Goal: Check status: Check status

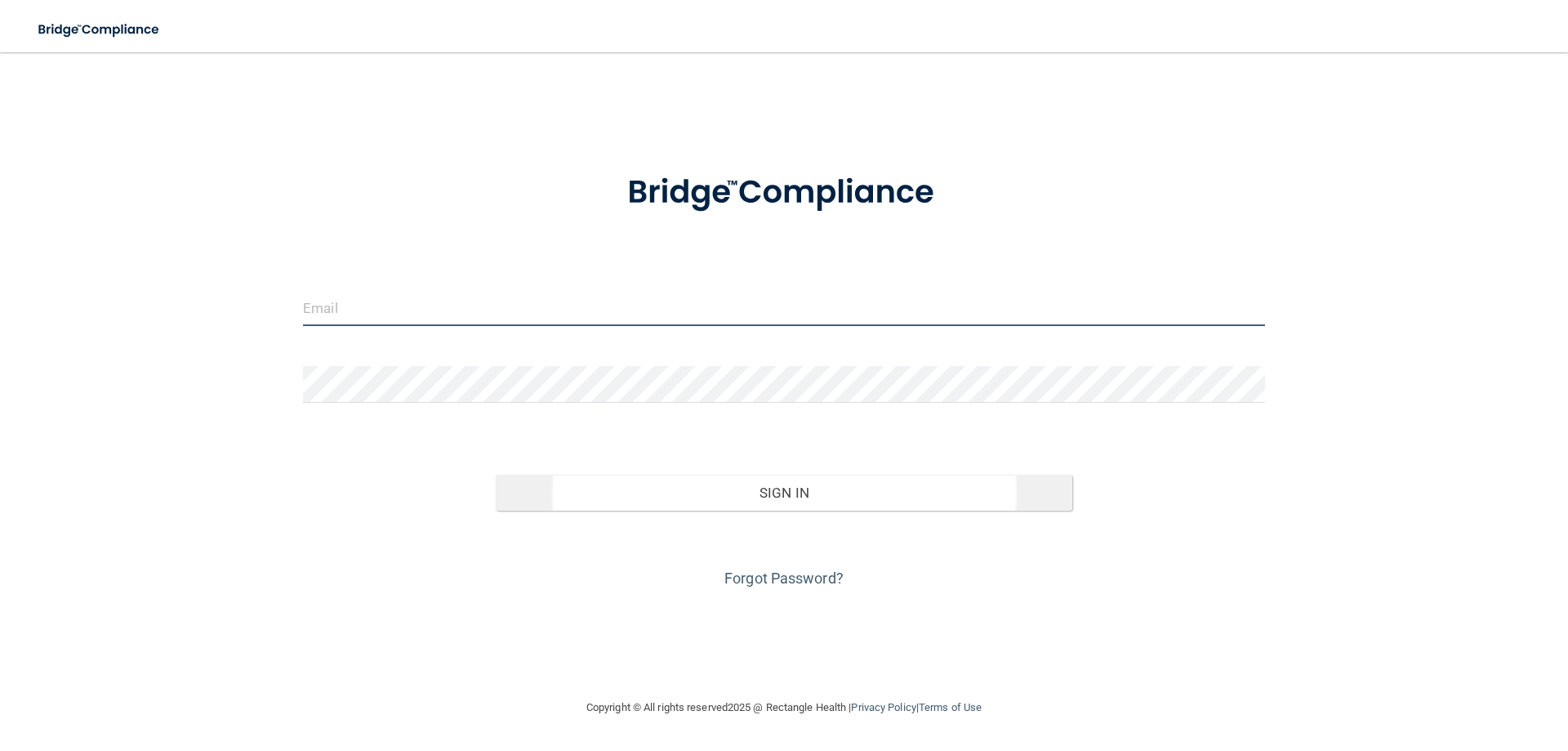
type input "[EMAIL_ADDRESS][DOMAIN_NAME]"
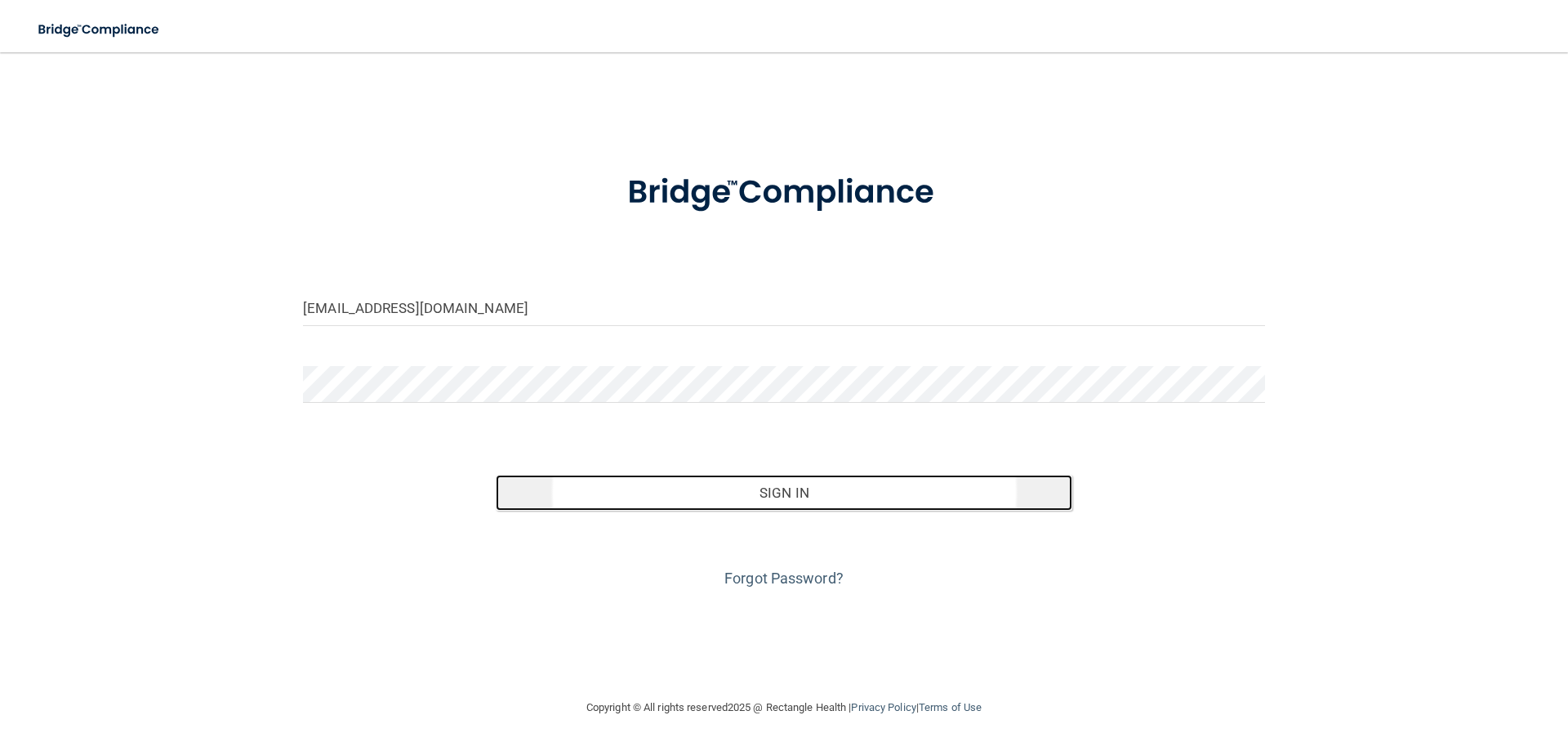
click at [764, 493] on button "Sign In" at bounding box center [784, 493] width 577 height 36
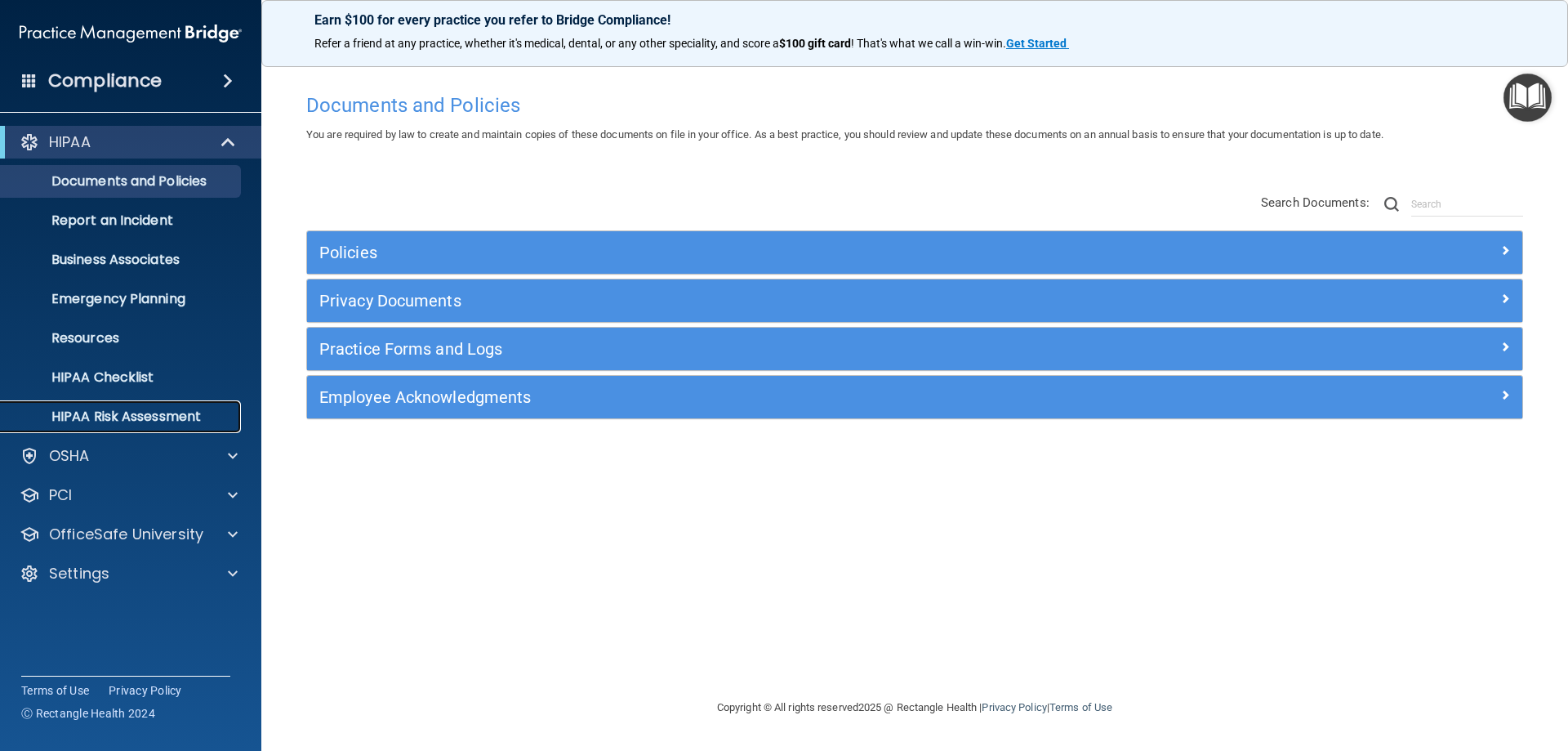
click at [147, 418] on p "HIPAA Risk Assessment" at bounding box center [122, 417] width 223 height 16
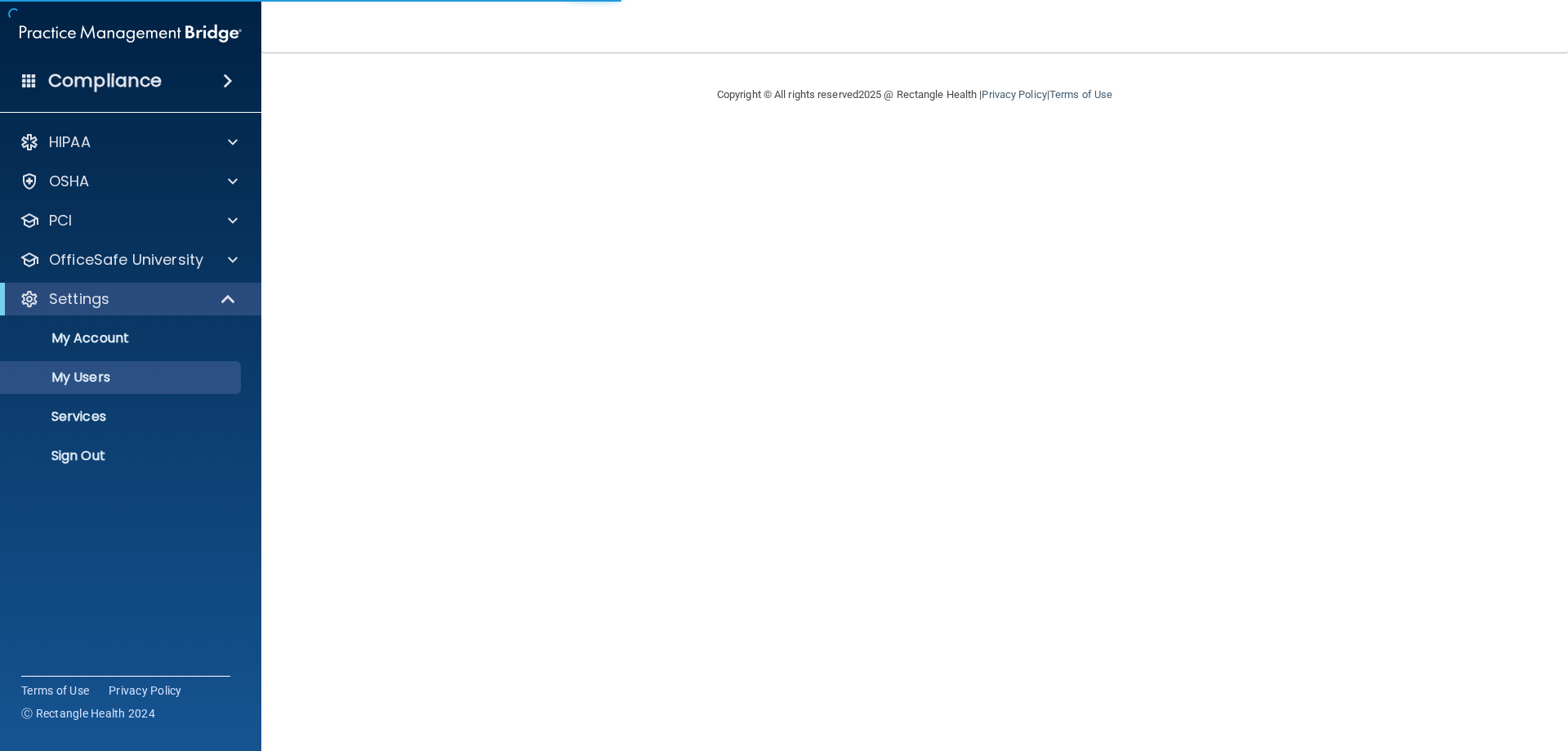
select select "20"
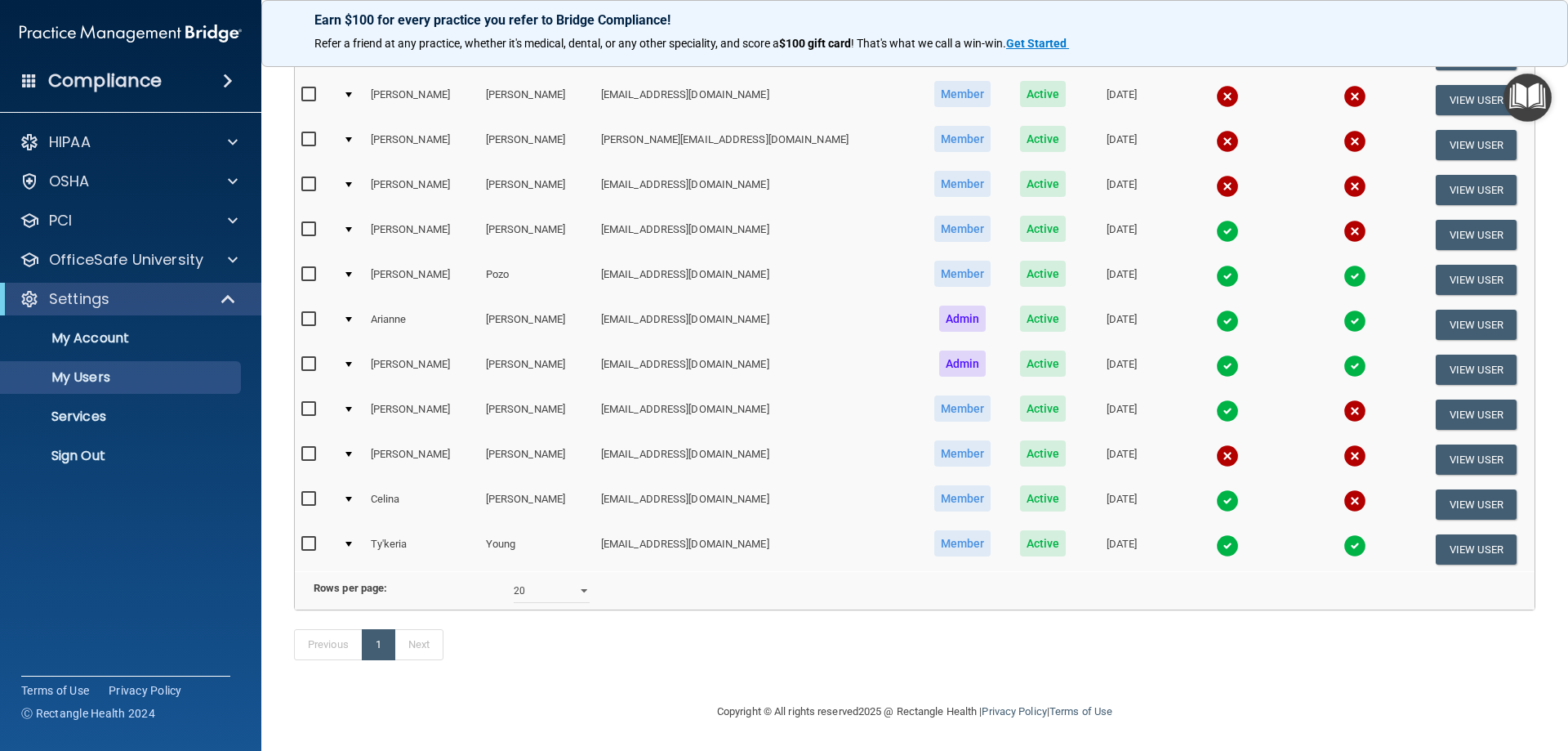
scroll to position [242, 0]
click at [1216, 399] on img at bounding box center [1227, 411] width 22 height 22
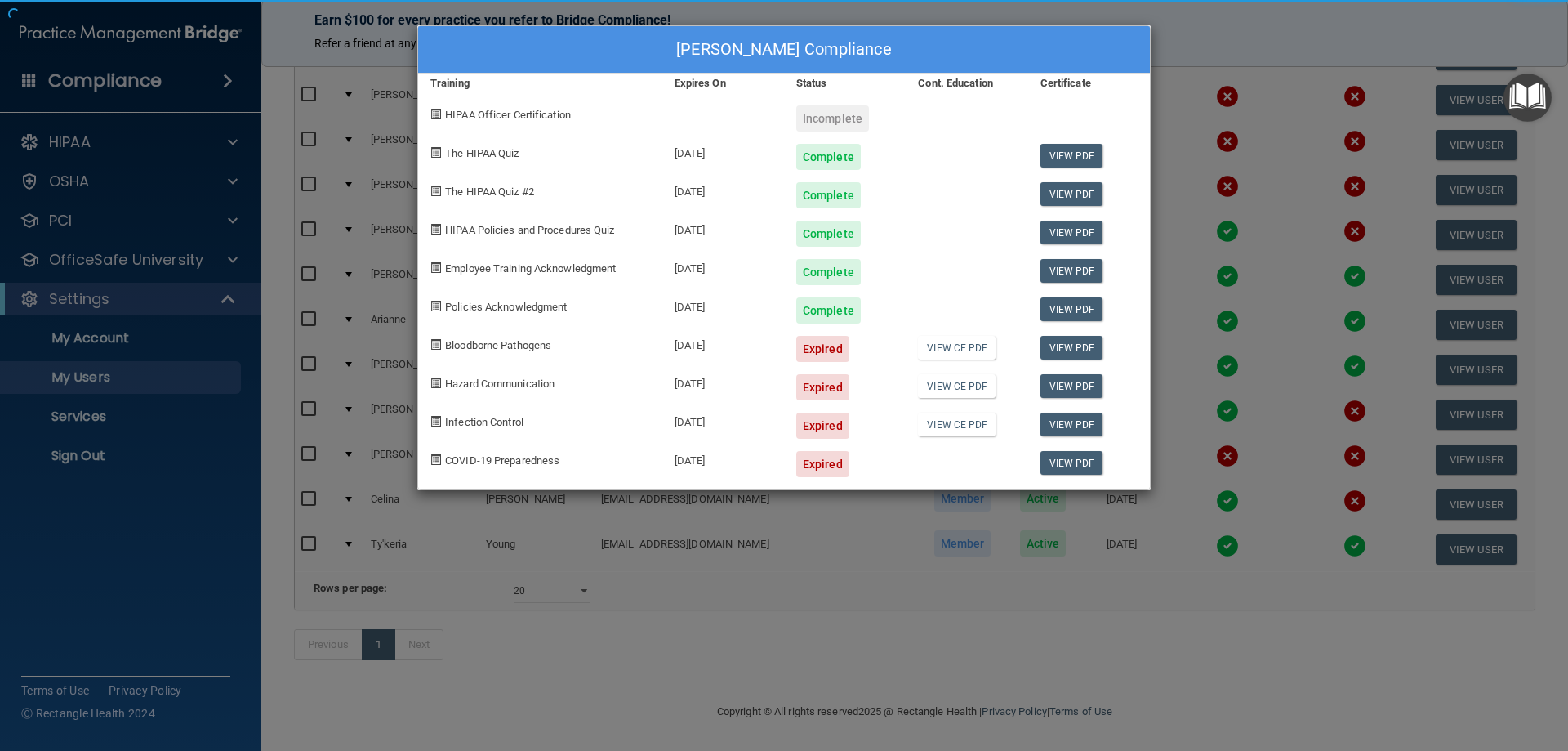
click at [1182, 363] on div "[PERSON_NAME] Compliance Training Expires On Status Cont. Education Certificate…" at bounding box center [784, 375] width 1568 height 751
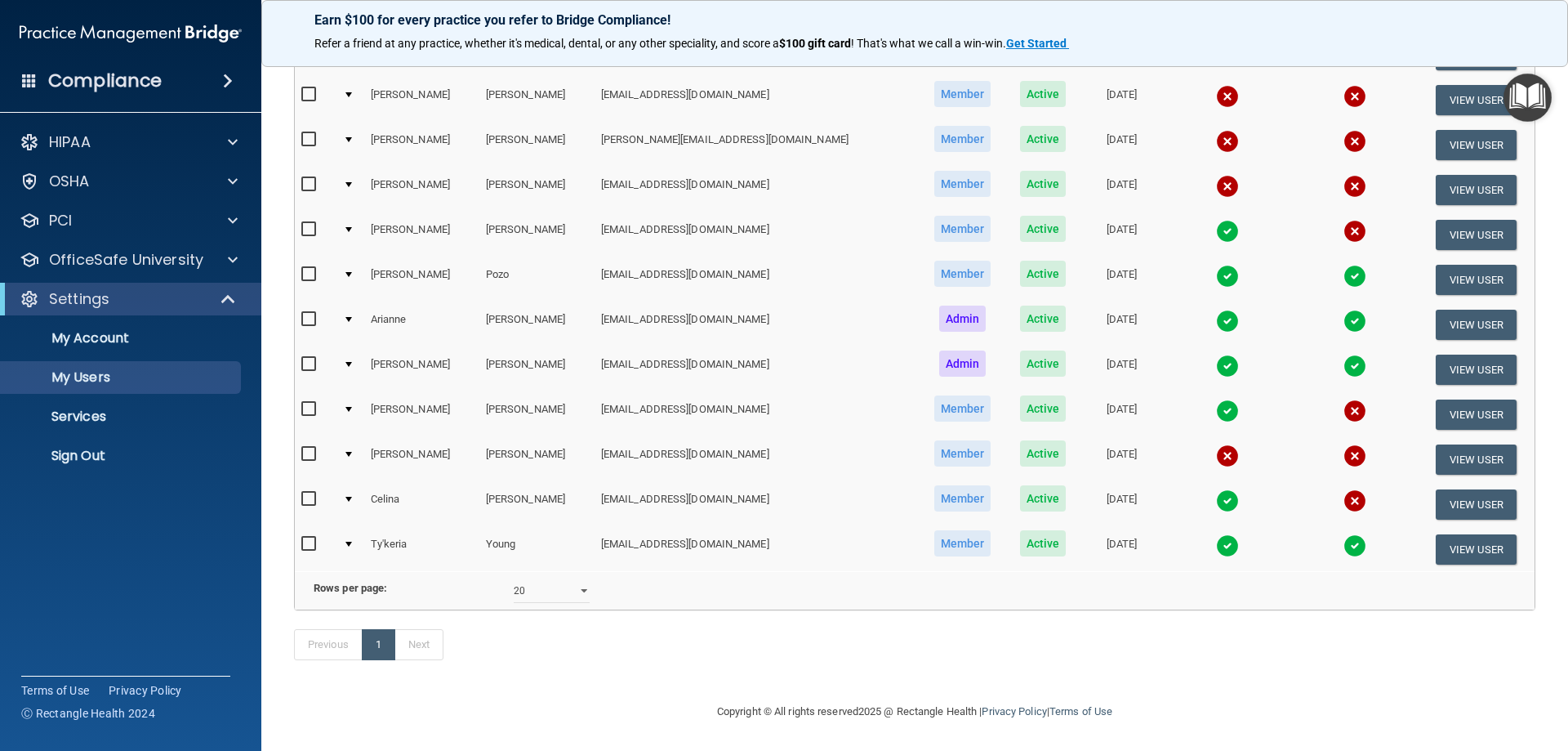
click at [1216, 407] on img at bounding box center [1227, 411] width 22 height 22
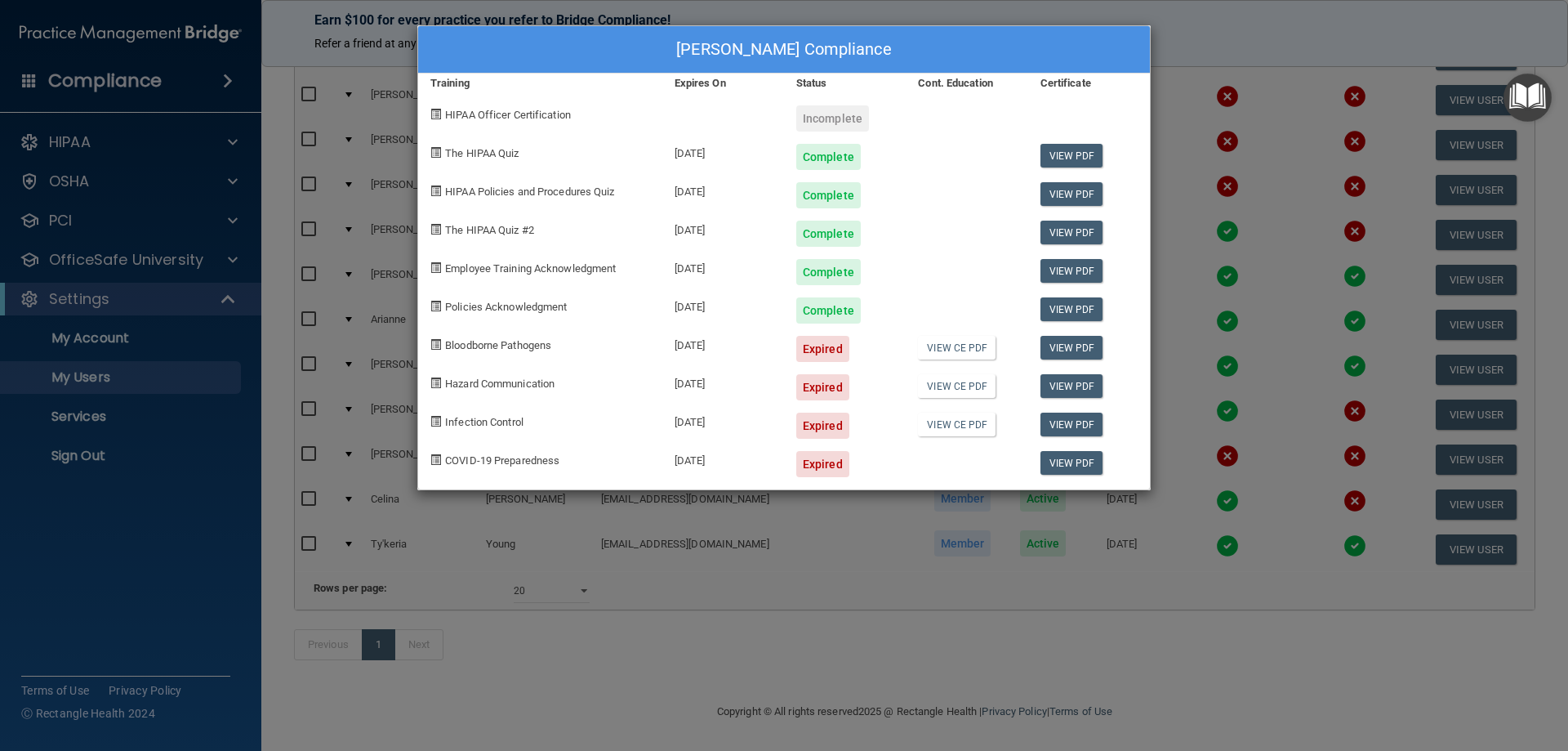
click at [1034, 16] on div "[PERSON_NAME] Compliance Training Expires On Status Cont. Education Certificate…" at bounding box center [784, 375] width 1568 height 751
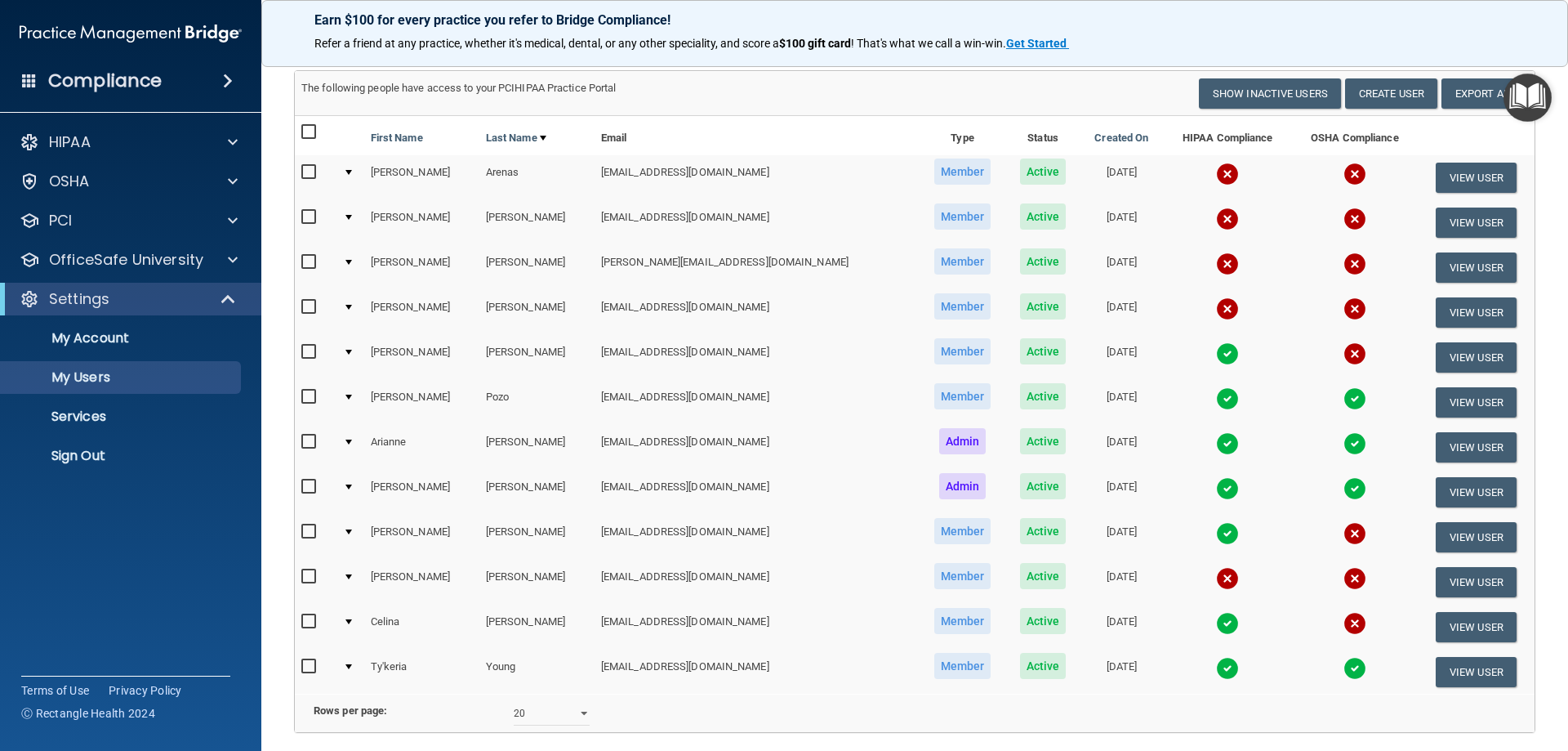
scroll to position [79, 0]
